Goal: Find specific page/section: Find specific page/section

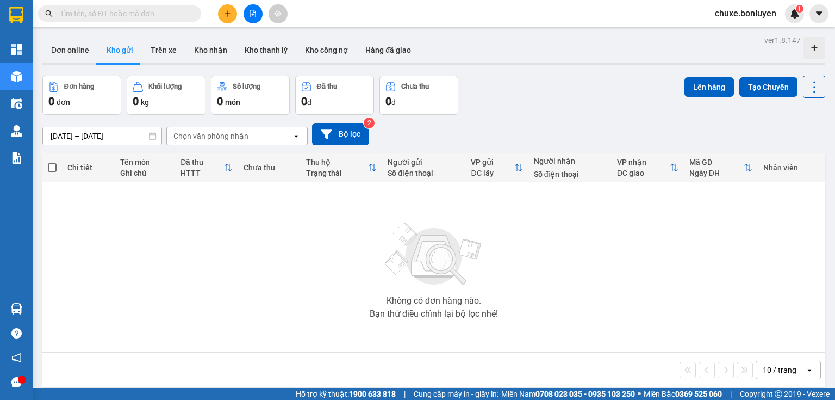
click at [806, 366] on icon "open" at bounding box center [810, 370] width 9 height 9
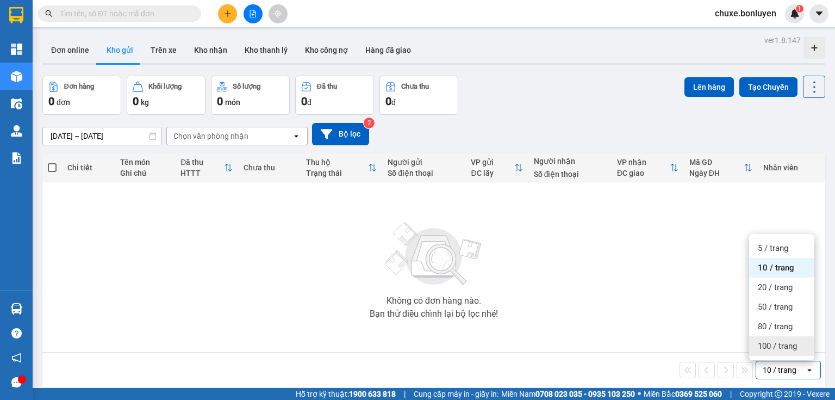
click at [790, 351] on div "100 / trang" at bounding box center [781, 346] width 65 height 20
